Goal: Obtain resource: Download file/media

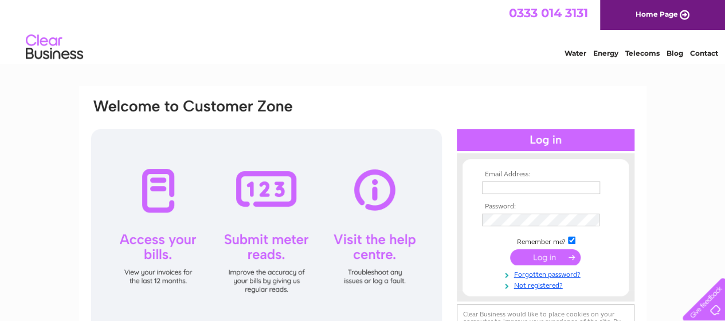
scroll to position [57, 0]
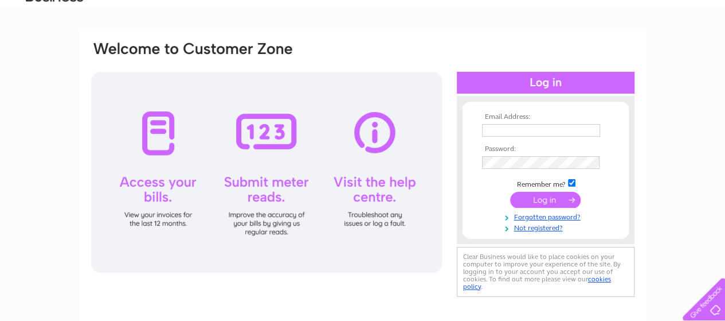
type input "camhgunn@yahoo.co.uk"
click at [540, 200] on input "submit" at bounding box center [545, 200] width 71 height 16
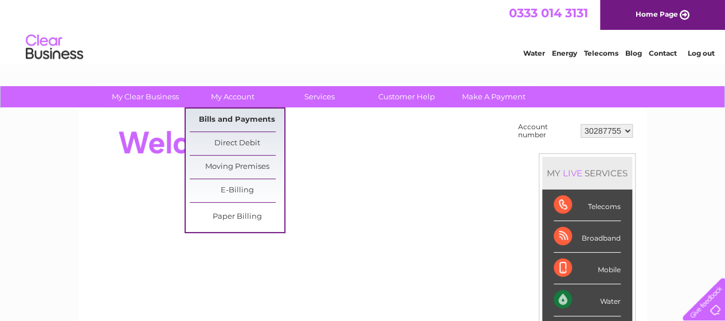
click at [226, 118] on link "Bills and Payments" at bounding box center [237, 119] width 95 height 23
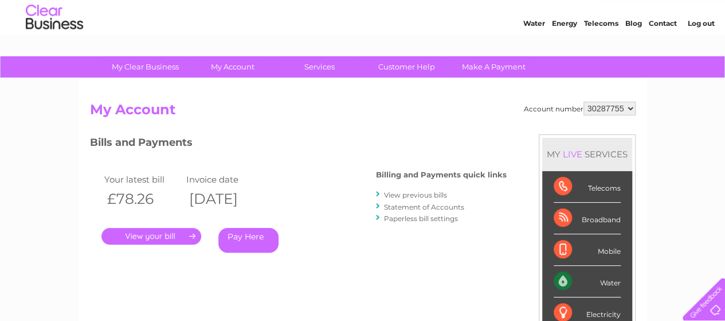
scroll to position [26, 0]
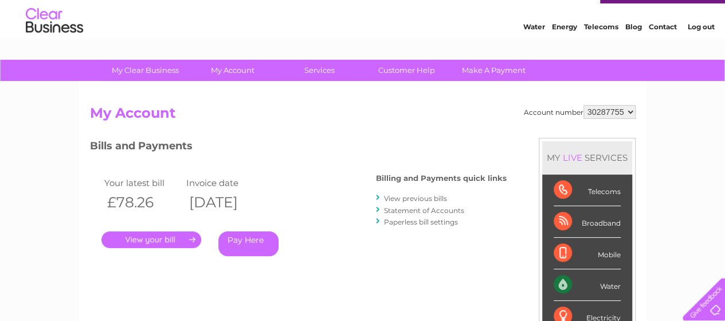
click at [420, 197] on link "View previous bills" at bounding box center [415, 198] width 63 height 9
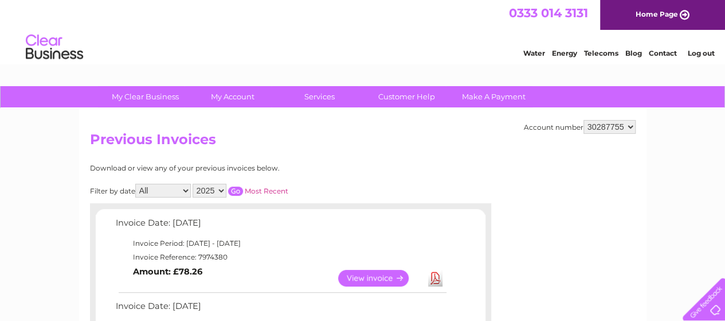
click at [187, 189] on select "All January February March April May June July August September October Novembe…" at bounding box center [163, 191] width 56 height 14
select select "4"
click at [136, 184] on select "All January February March April May June July August September October Novembe…" at bounding box center [163, 191] width 56 height 14
click at [220, 189] on select "2025 2024" at bounding box center [210, 191] width 34 height 14
select select "2024"
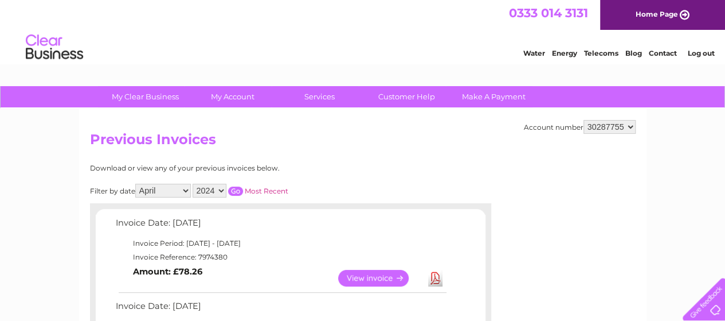
click at [193, 184] on select "2025 2024" at bounding box center [210, 191] width 34 height 14
click at [238, 190] on input "button" at bounding box center [235, 190] width 15 height 9
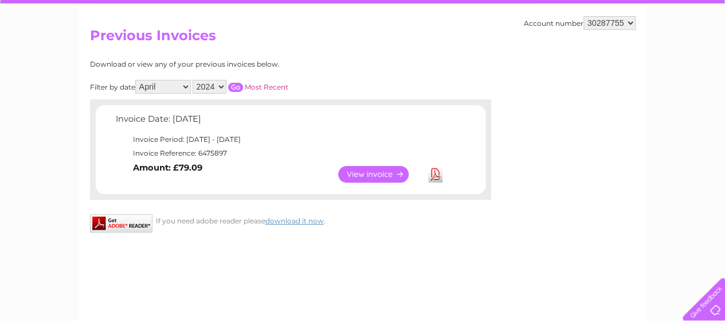
scroll to position [115, 0]
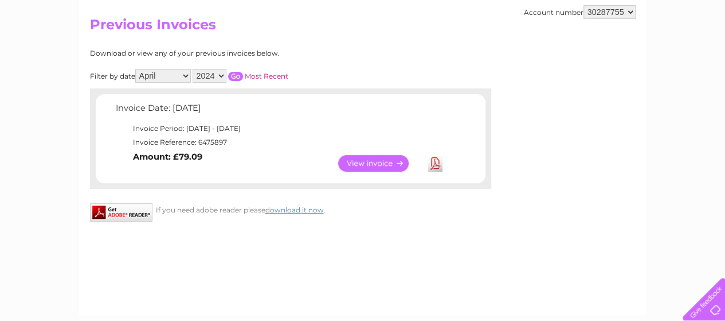
click at [363, 161] on link "View" at bounding box center [380, 163] width 84 height 17
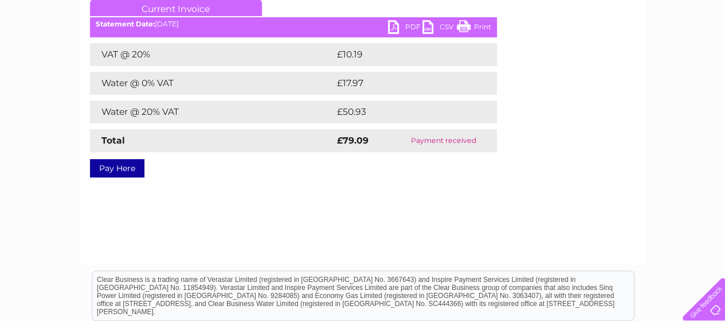
scroll to position [141, 0]
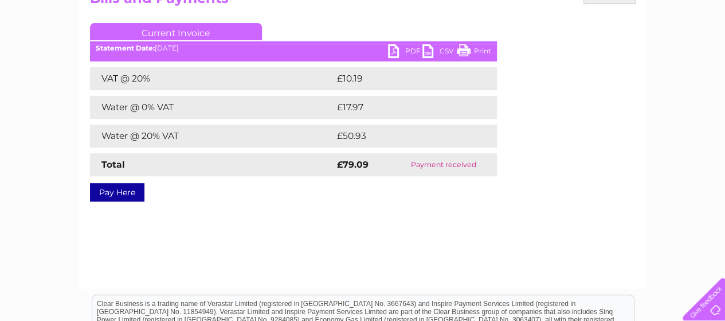
click at [407, 49] on link "PDF" at bounding box center [405, 52] width 34 height 17
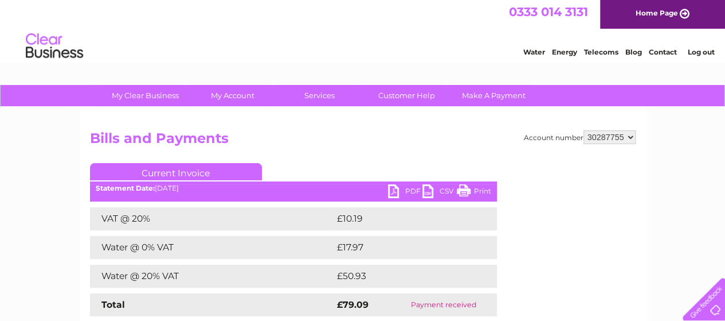
scroll to position [0, 0]
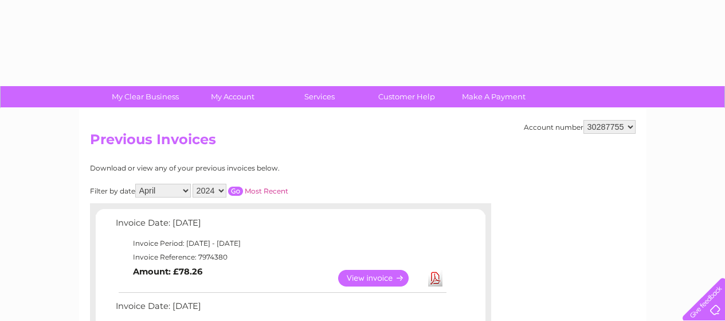
select select "4"
select select "2024"
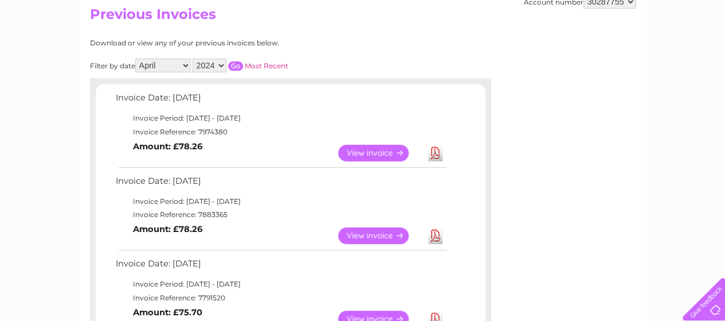
scroll to position [115, 0]
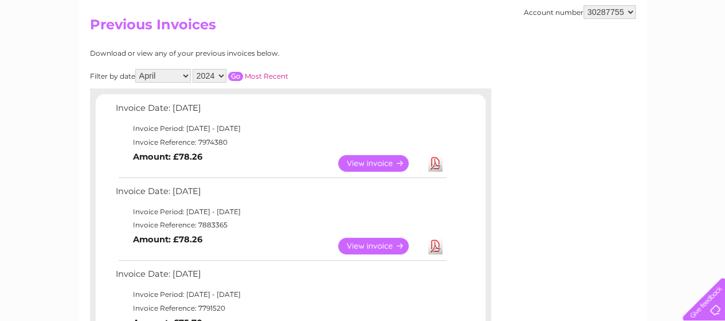
click at [235, 76] on input "button" at bounding box center [235, 76] width 15 height 9
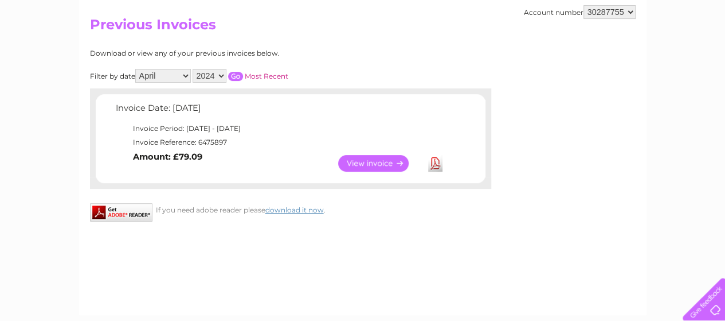
click at [189, 74] on select "All January February March April May June July August September October Novembe…" at bounding box center [163, 76] width 56 height 14
select select "5"
click at [136, 69] on select "All January February March April May June July August September October Novembe…" at bounding box center [163, 76] width 56 height 14
click at [239, 75] on input "button" at bounding box center [235, 76] width 15 height 9
click at [360, 163] on link "View" at bounding box center [380, 163] width 84 height 17
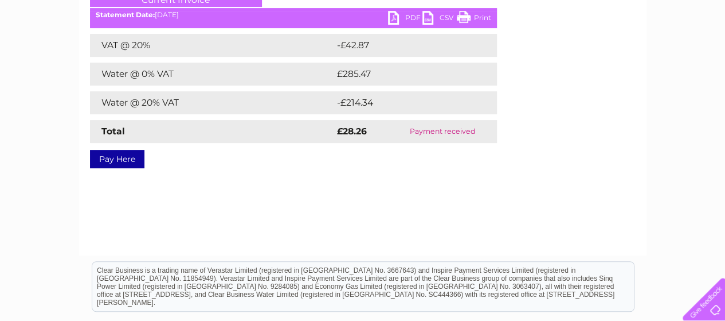
scroll to position [172, 0]
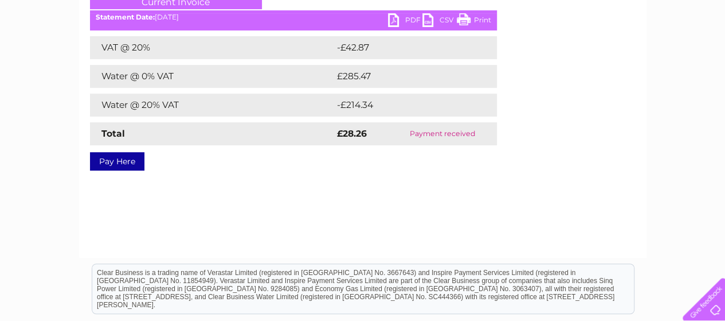
click at [408, 19] on link "PDF" at bounding box center [405, 21] width 34 height 17
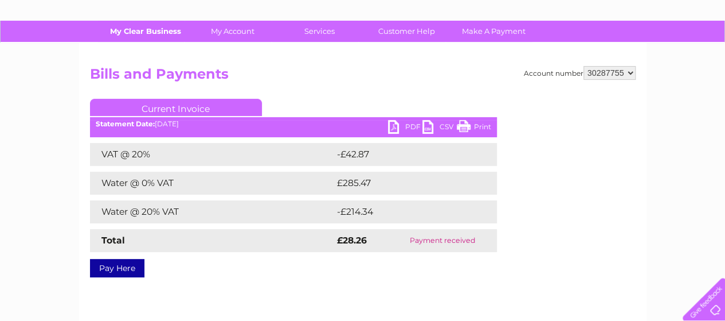
scroll to position [0, 0]
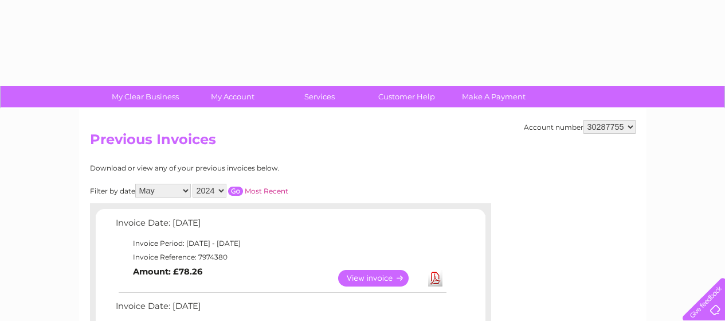
select select "5"
select select "2024"
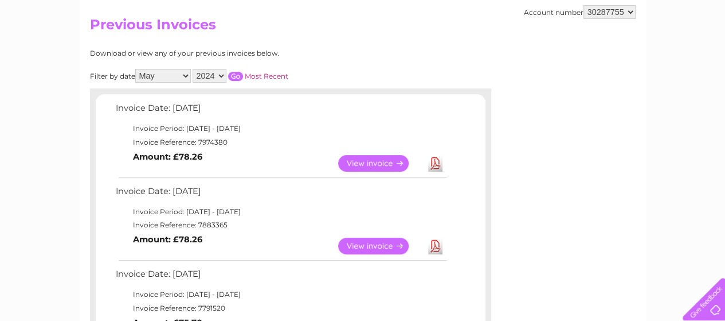
click at [187, 72] on select "All January February March April May June July August September October Novembe…" at bounding box center [163, 76] width 56 height 14
select select "6"
click at [136, 69] on select "All January February March April May June July August September October Novembe…" at bounding box center [163, 76] width 56 height 14
click at [236, 75] on input "button" at bounding box center [235, 76] width 15 height 9
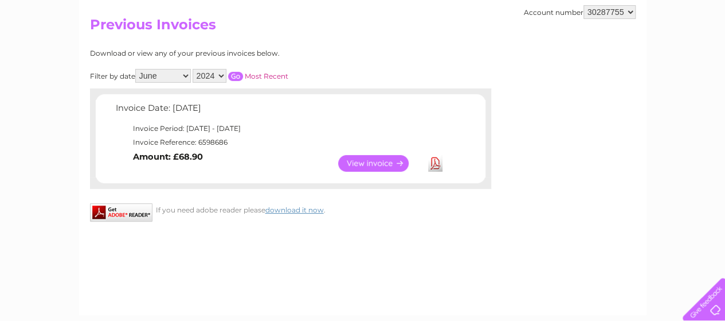
click at [374, 162] on link "View" at bounding box center [380, 163] width 84 height 17
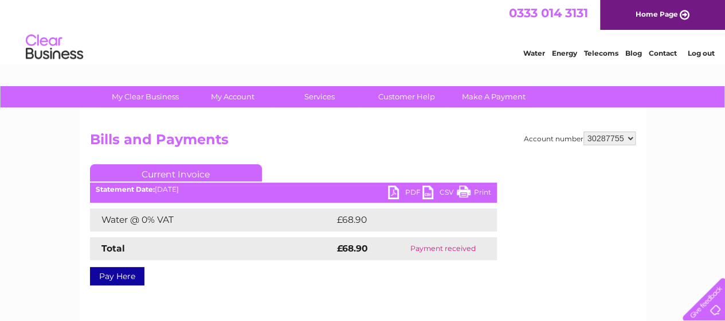
click at [415, 191] on link "PDF" at bounding box center [405, 193] width 34 height 17
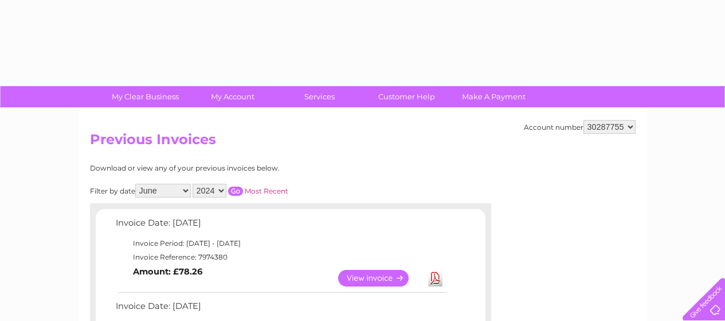
select select "6"
select select "2024"
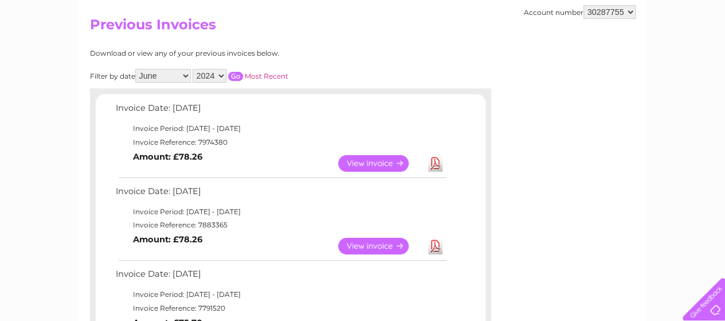
click at [186, 72] on select "All January February March April May June July August September October Novembe…" at bounding box center [163, 76] width 56 height 14
select select "7"
click at [136, 69] on select "All January February March April May June July August September October Novembe…" at bounding box center [163, 76] width 56 height 14
click at [236, 76] on input "button" at bounding box center [235, 76] width 15 height 9
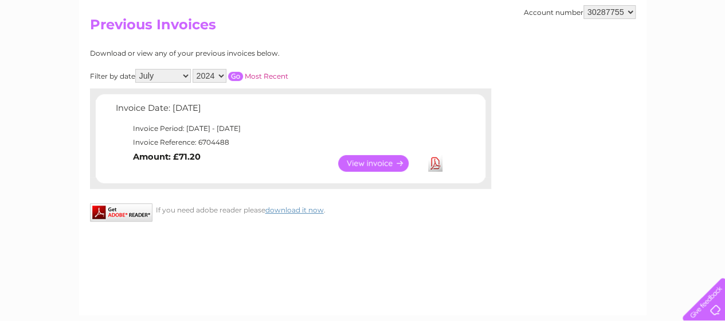
click at [374, 163] on link "View" at bounding box center [380, 163] width 84 height 17
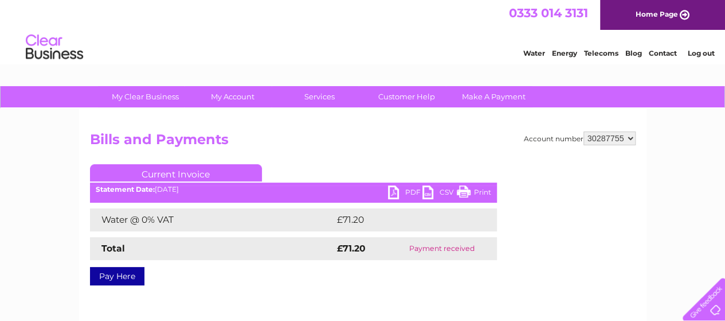
click at [410, 190] on link "PDF" at bounding box center [405, 193] width 34 height 17
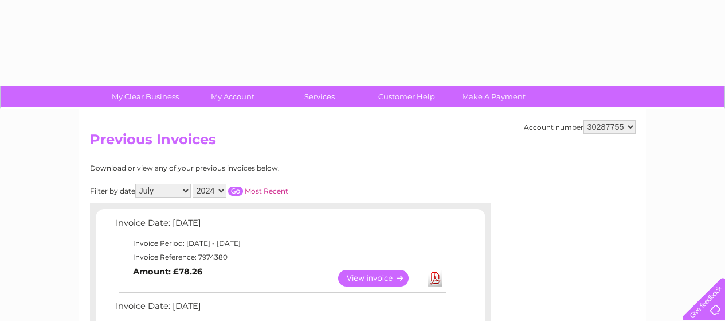
select select "7"
select select "2024"
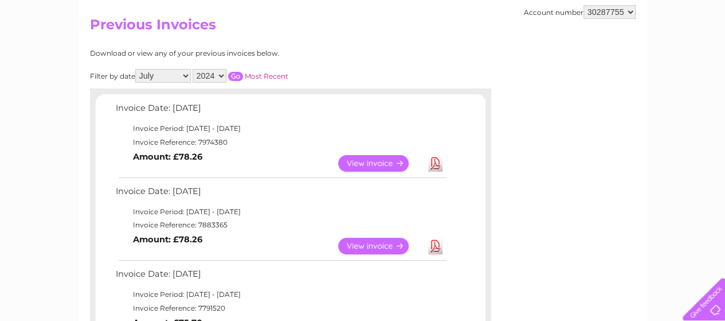
click at [189, 73] on select "All January February March April May June July August September October Novembe…" at bounding box center [163, 76] width 56 height 14
select select "8"
click at [136, 69] on select "All January February March April May June July August September October Novembe…" at bounding box center [163, 76] width 56 height 14
click at [237, 75] on input "button" at bounding box center [235, 76] width 15 height 9
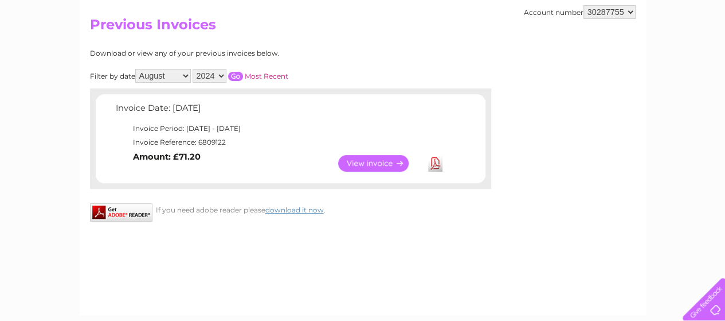
click at [379, 160] on link "View" at bounding box center [380, 163] width 84 height 17
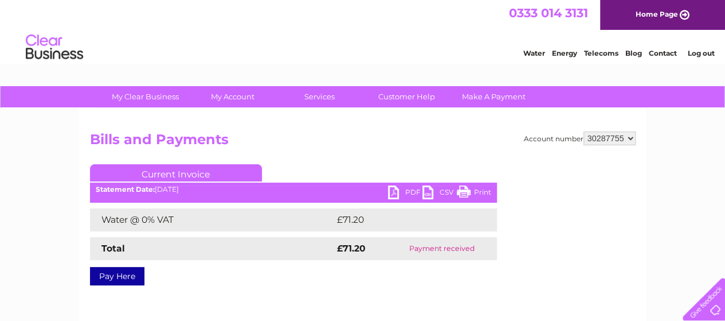
click at [411, 190] on link "PDF" at bounding box center [405, 193] width 34 height 17
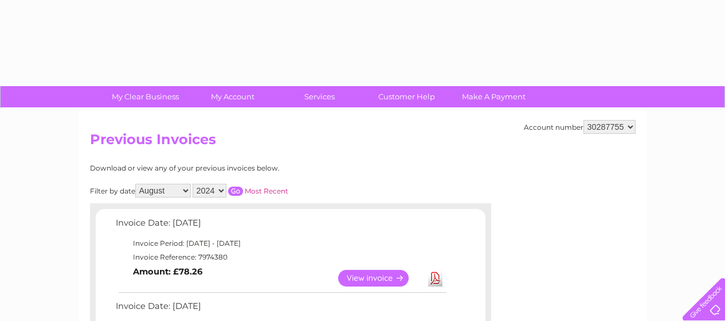
select select "8"
select select "2024"
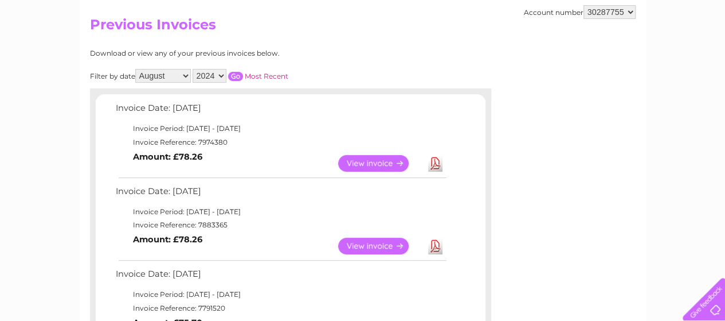
click at [185, 75] on select "All January February March April May June July August September October Novembe…" at bounding box center [163, 76] width 56 height 14
select select "9"
click at [136, 69] on select "All January February March April May June July August September October Novembe…" at bounding box center [163, 76] width 56 height 14
click at [232, 76] on input "button" at bounding box center [235, 76] width 15 height 9
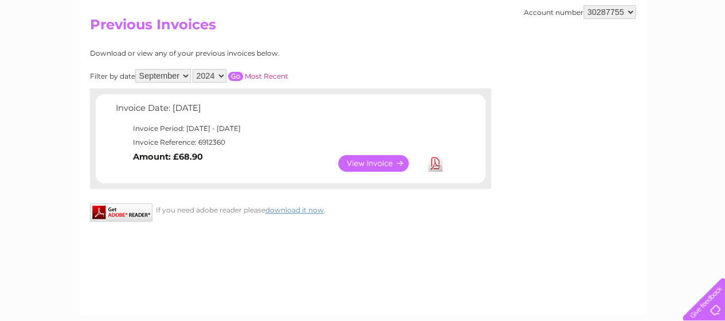
click at [369, 157] on link "View" at bounding box center [380, 163] width 84 height 17
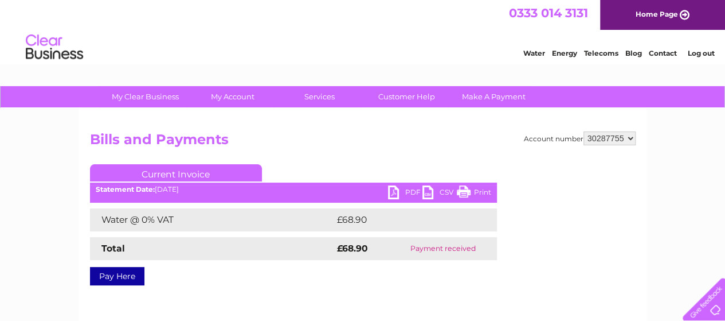
click at [407, 192] on link "PDF" at bounding box center [405, 193] width 34 height 17
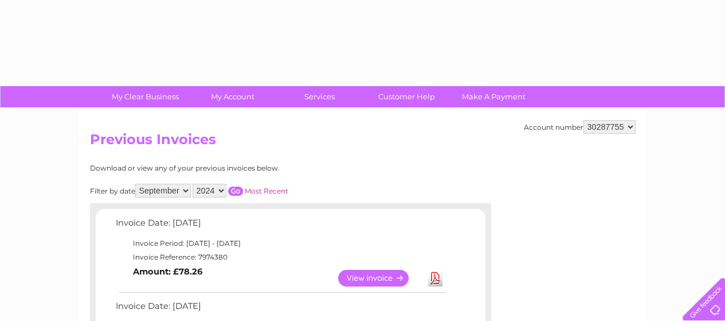
select select "9"
select select "2024"
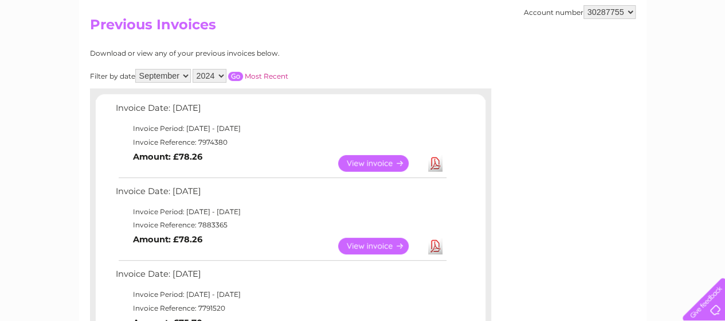
click at [185, 75] on select "All January February March April May June July August September October Novembe…" at bounding box center [163, 76] width 56 height 14
select select "10"
click at [136, 69] on select "All January February March April May June July August September October Novembe…" at bounding box center [163, 76] width 56 height 14
click at [238, 76] on input "button" at bounding box center [235, 76] width 15 height 9
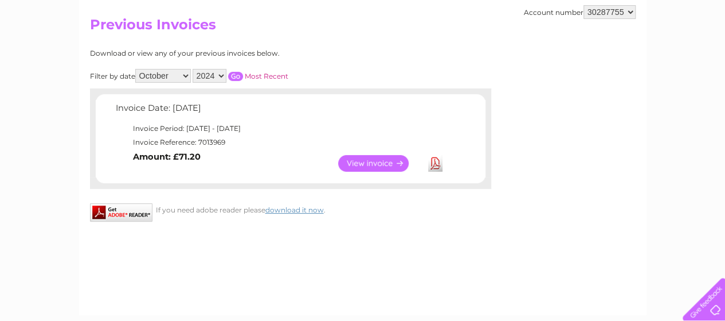
click at [383, 160] on link "View" at bounding box center [380, 163] width 84 height 17
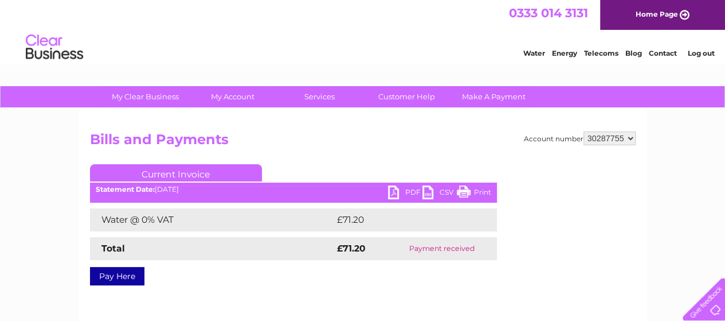
click at [416, 190] on link "PDF" at bounding box center [405, 193] width 34 height 17
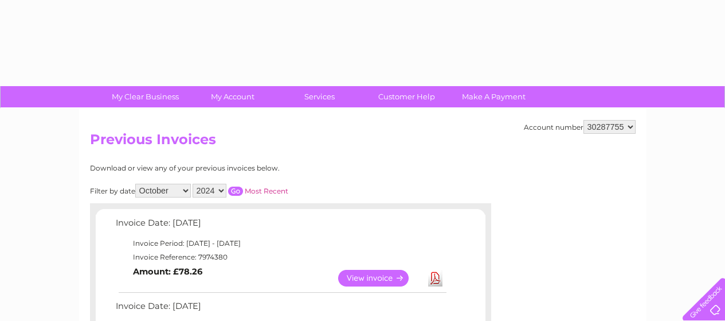
select select "10"
select select "2024"
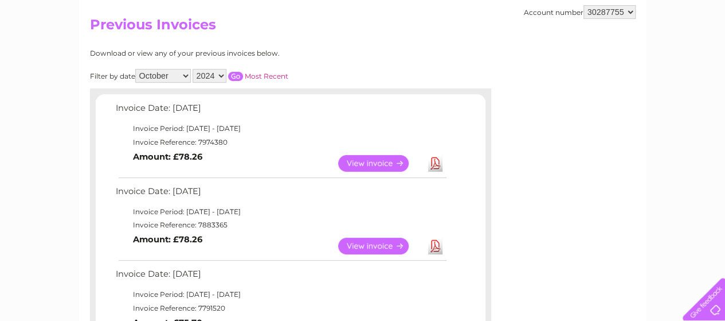
click at [189, 73] on select "All January February March April May June July August September October Novembe…" at bounding box center [163, 76] width 56 height 14
select select "11"
click at [136, 69] on select "All January February March April May June July August September October Novembe…" at bounding box center [163, 76] width 56 height 14
click at [237, 75] on input "button" at bounding box center [235, 76] width 15 height 9
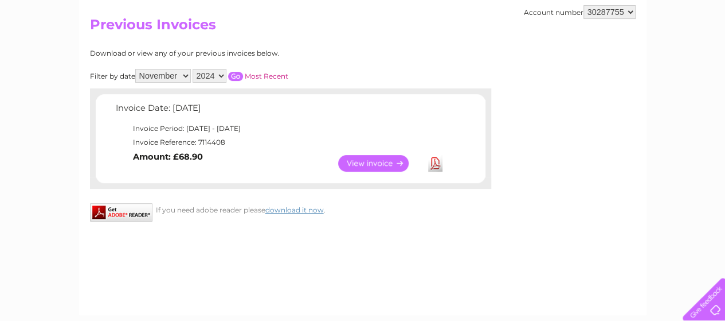
click at [384, 160] on link "View" at bounding box center [380, 163] width 84 height 17
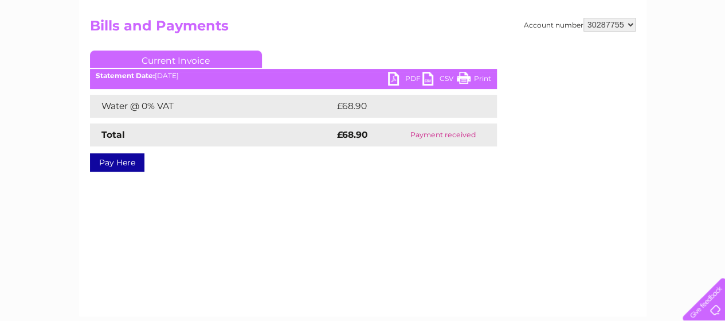
scroll to position [115, 0]
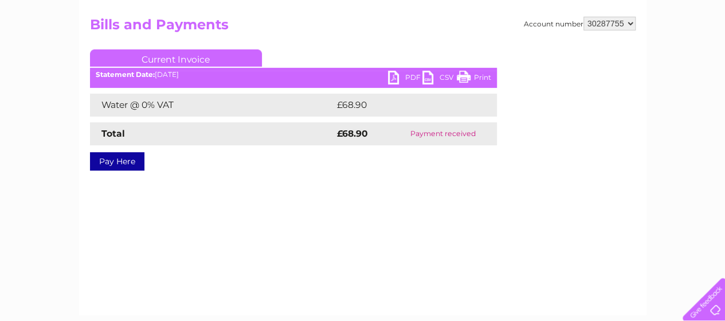
click at [413, 75] on link "PDF" at bounding box center [405, 79] width 34 height 17
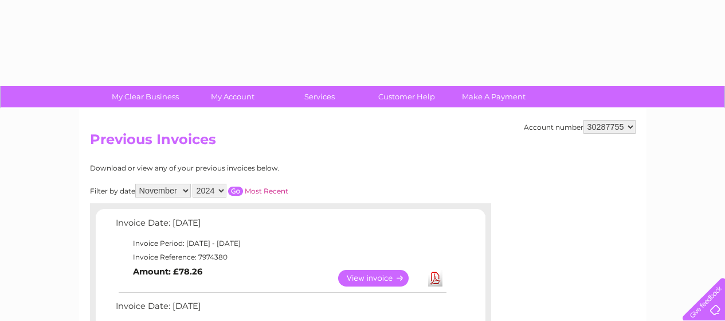
select select "11"
select select "2024"
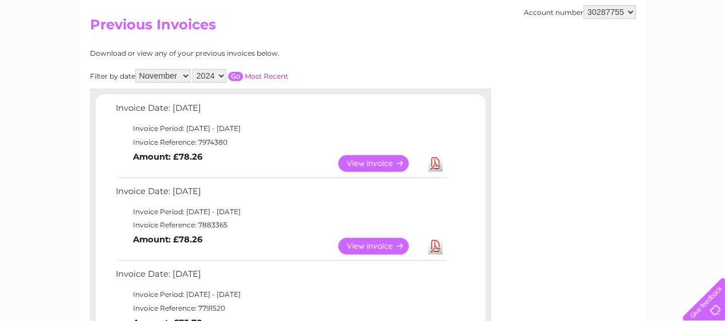
click at [186, 74] on select "All January February March April May June July August September October Novembe…" at bounding box center [163, 76] width 56 height 14
select select "12"
click at [136, 69] on select "All January February March April May June July August September October Novembe…" at bounding box center [163, 76] width 56 height 14
click at [234, 76] on input "button" at bounding box center [235, 76] width 15 height 9
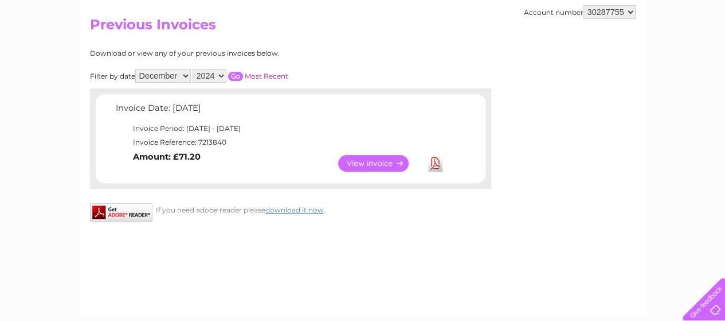
click at [365, 163] on link "View" at bounding box center [380, 163] width 84 height 17
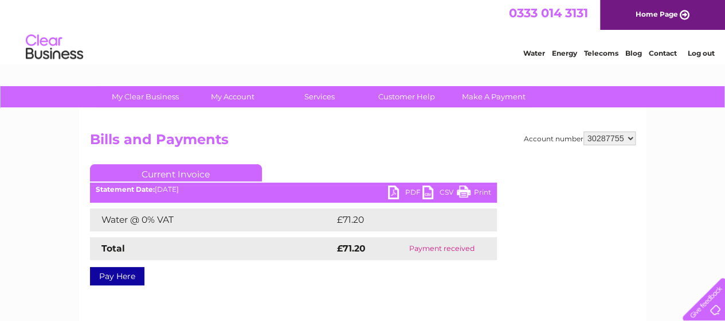
click at [413, 192] on link "PDF" at bounding box center [405, 193] width 34 height 17
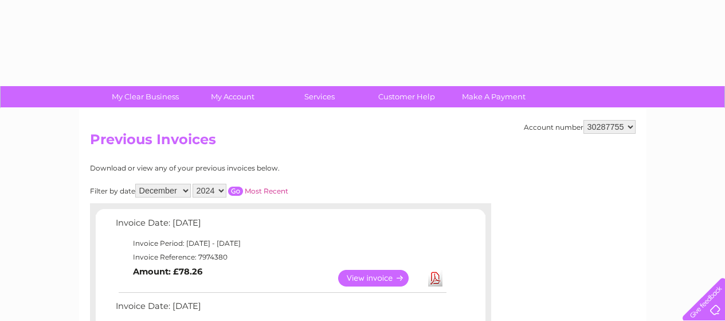
select select "12"
select select "2024"
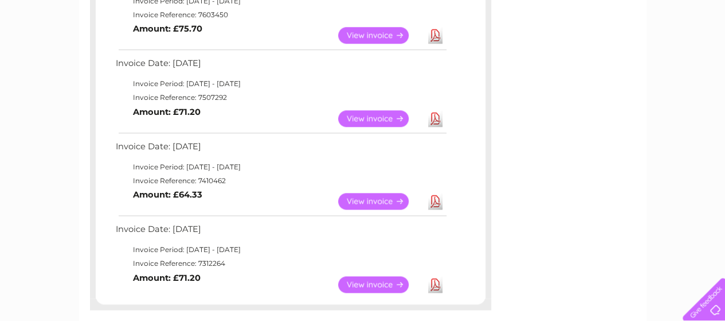
scroll to position [688, 0]
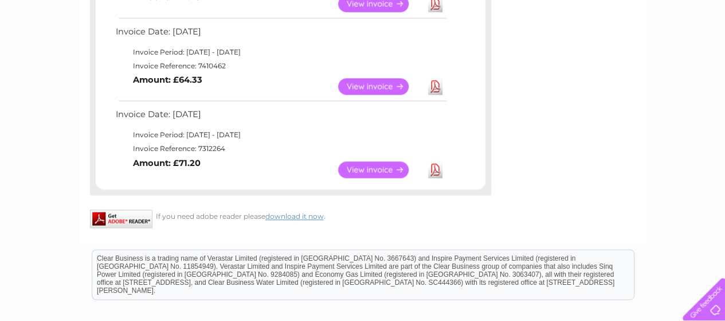
click at [384, 165] on link "View" at bounding box center [380, 169] width 84 height 17
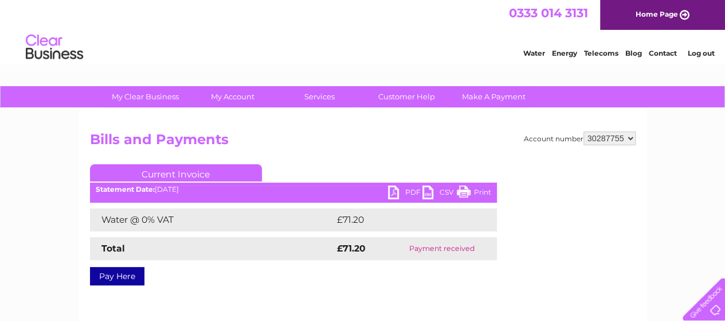
click at [415, 191] on link "PDF" at bounding box center [405, 193] width 34 height 17
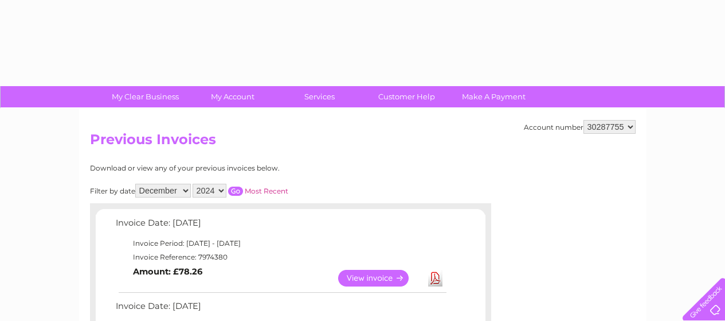
select select "12"
select select "2024"
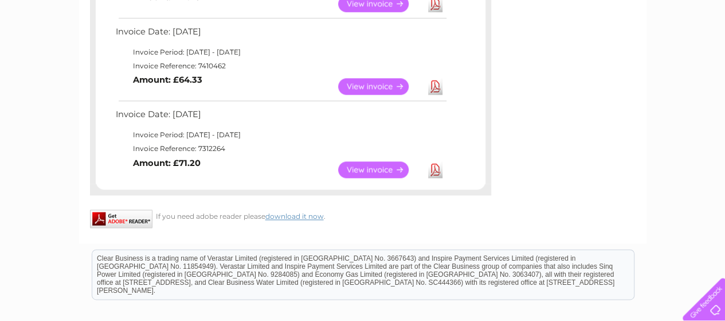
click at [362, 88] on link "View" at bounding box center [380, 86] width 84 height 17
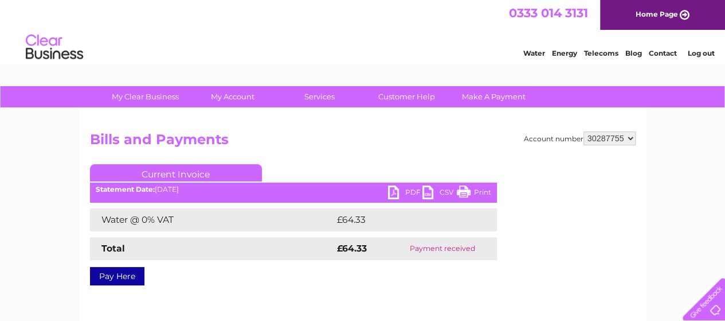
click at [413, 193] on link "PDF" at bounding box center [405, 193] width 34 height 17
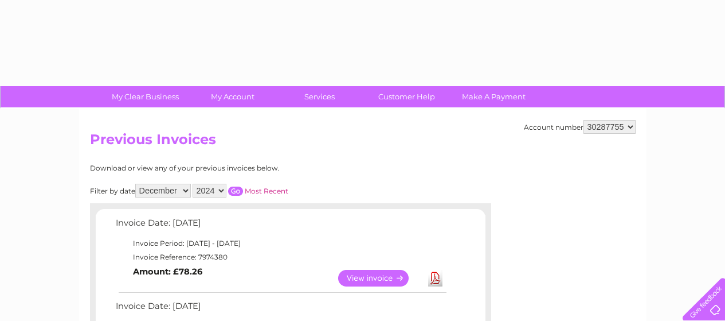
select select "12"
select select "2024"
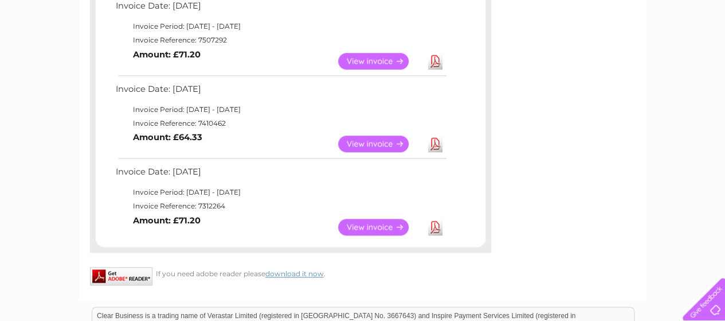
scroll to position [574, 0]
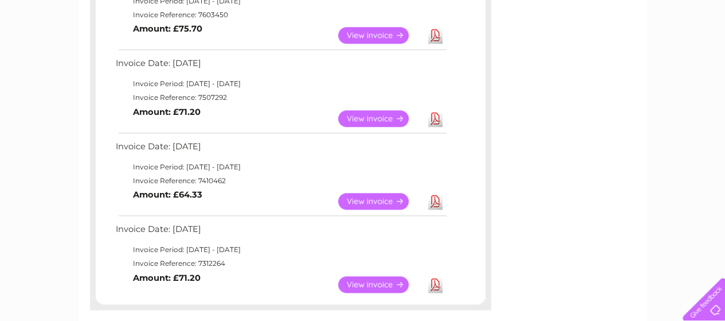
click at [382, 118] on link "View" at bounding box center [380, 118] width 84 height 17
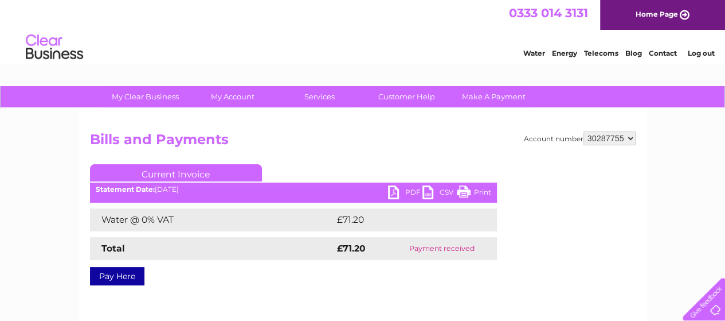
click at [411, 190] on link "PDF" at bounding box center [405, 193] width 34 height 17
